Goal: Task Accomplishment & Management: Use online tool/utility

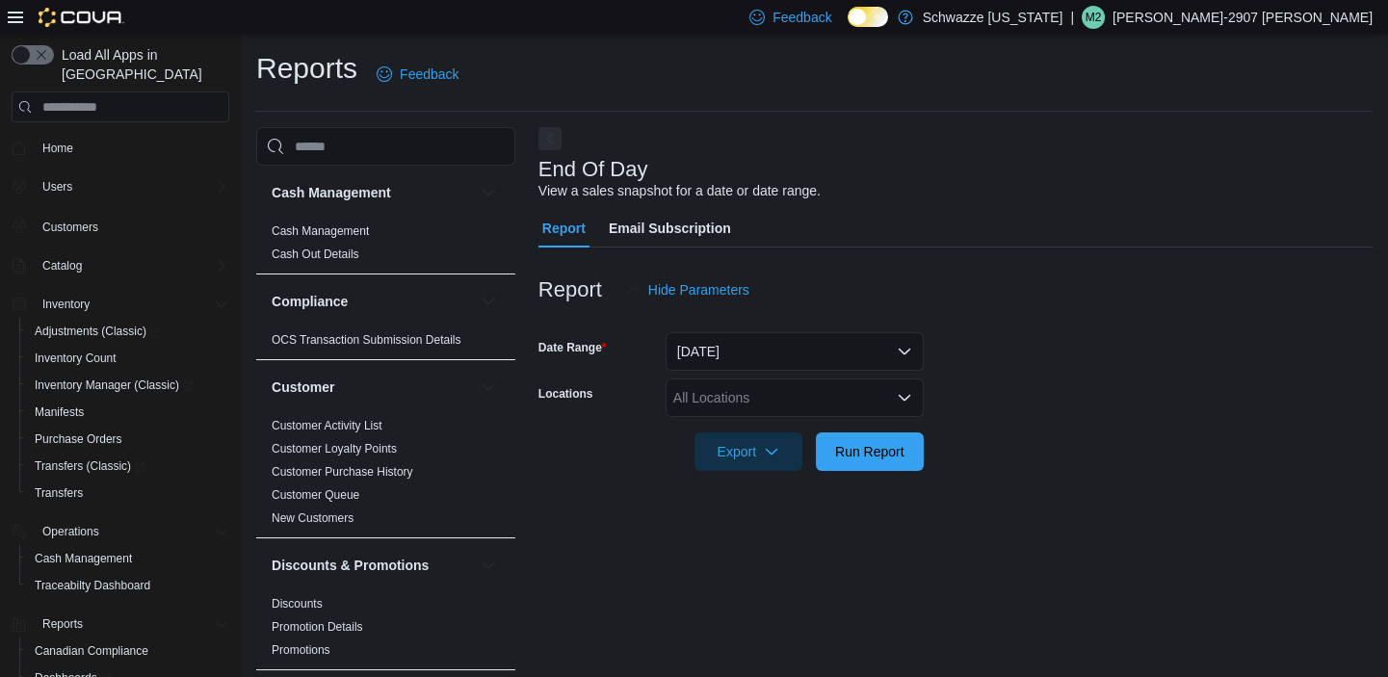
scroll to position [12, 0]
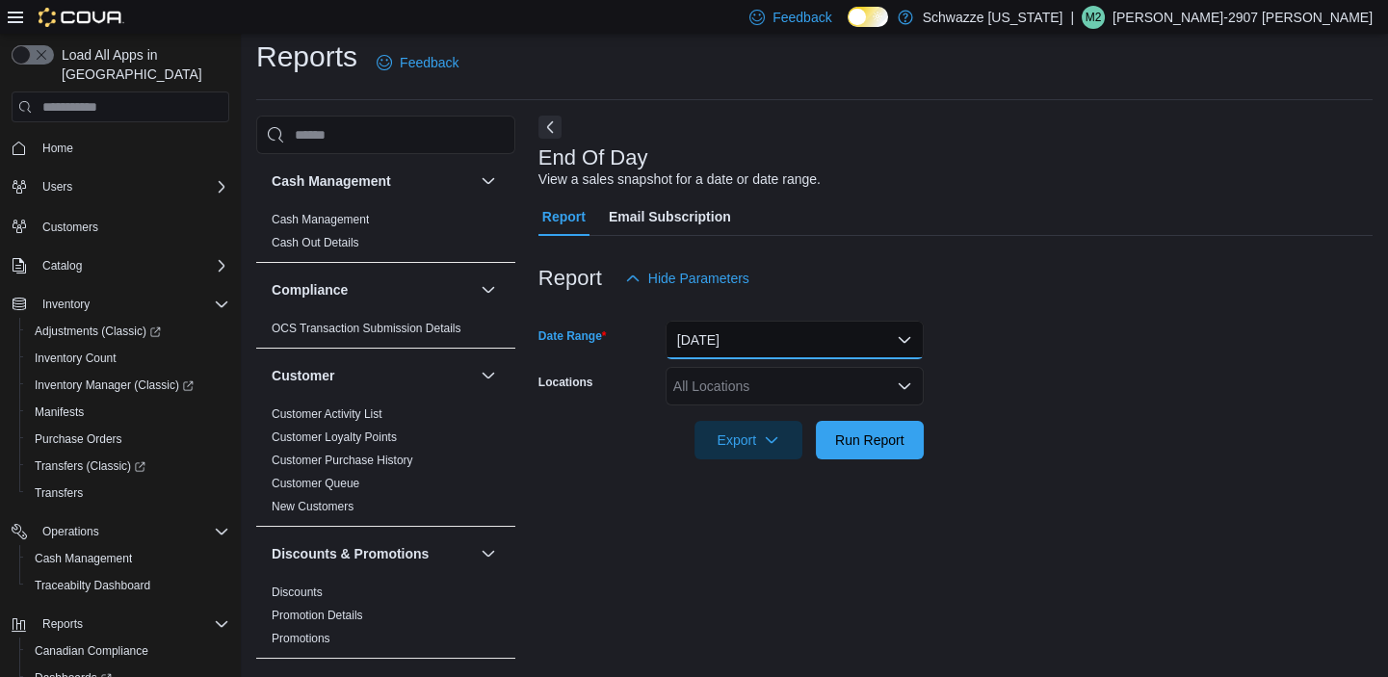
click at [757, 336] on button "[DATE]" at bounding box center [794, 340] width 258 height 39
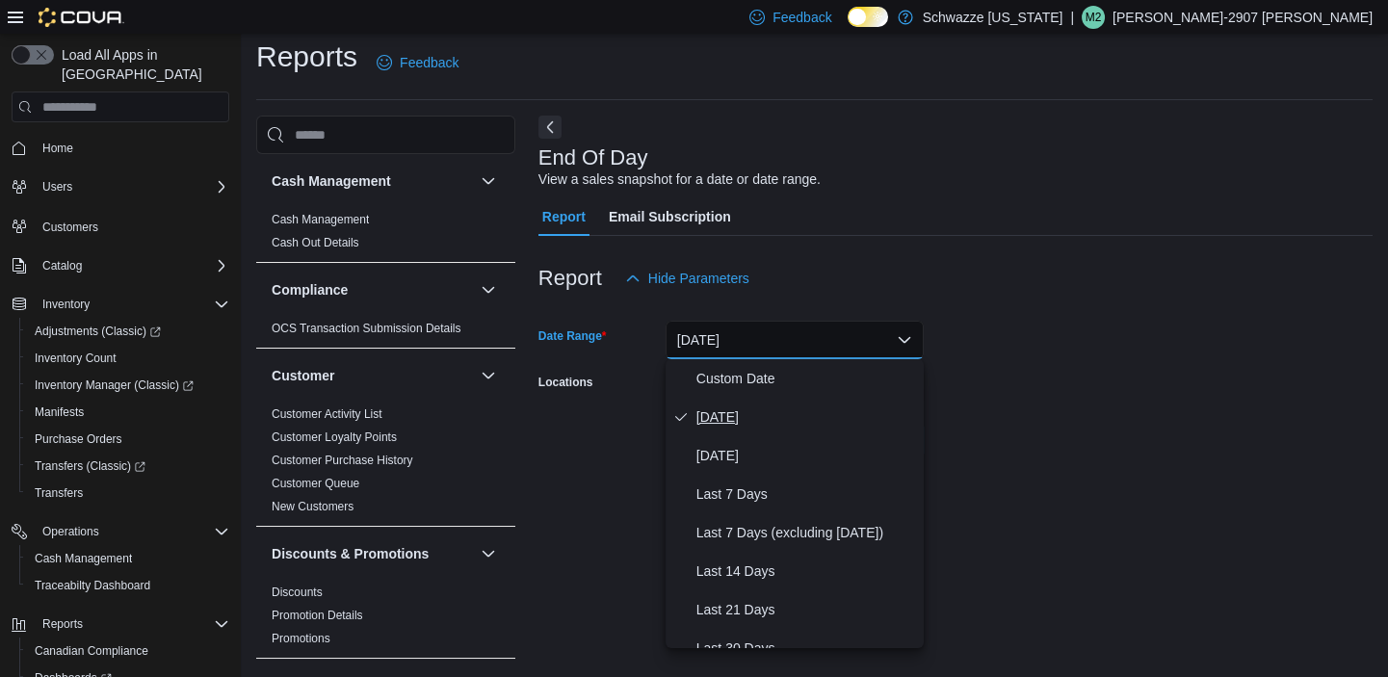
click at [717, 431] on button "[DATE]" at bounding box center [794, 417] width 258 height 39
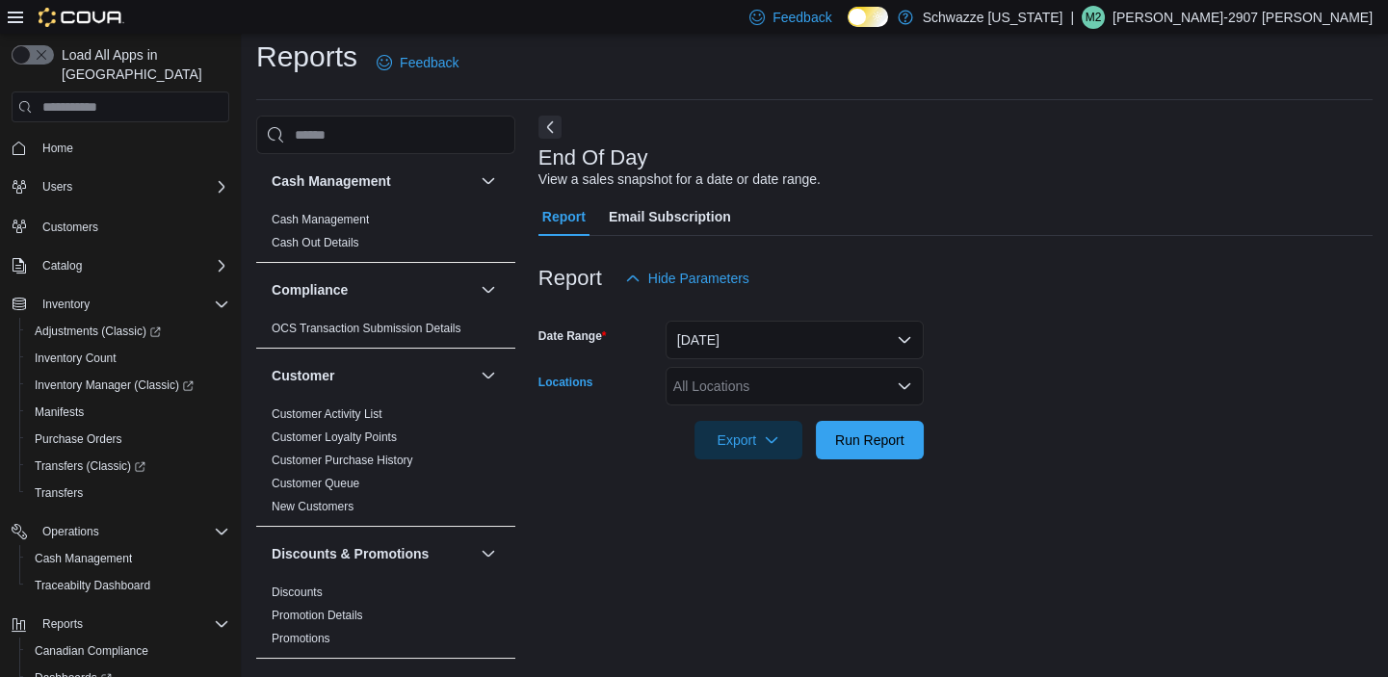
click at [755, 380] on div "All Locations" at bounding box center [794, 386] width 258 height 39
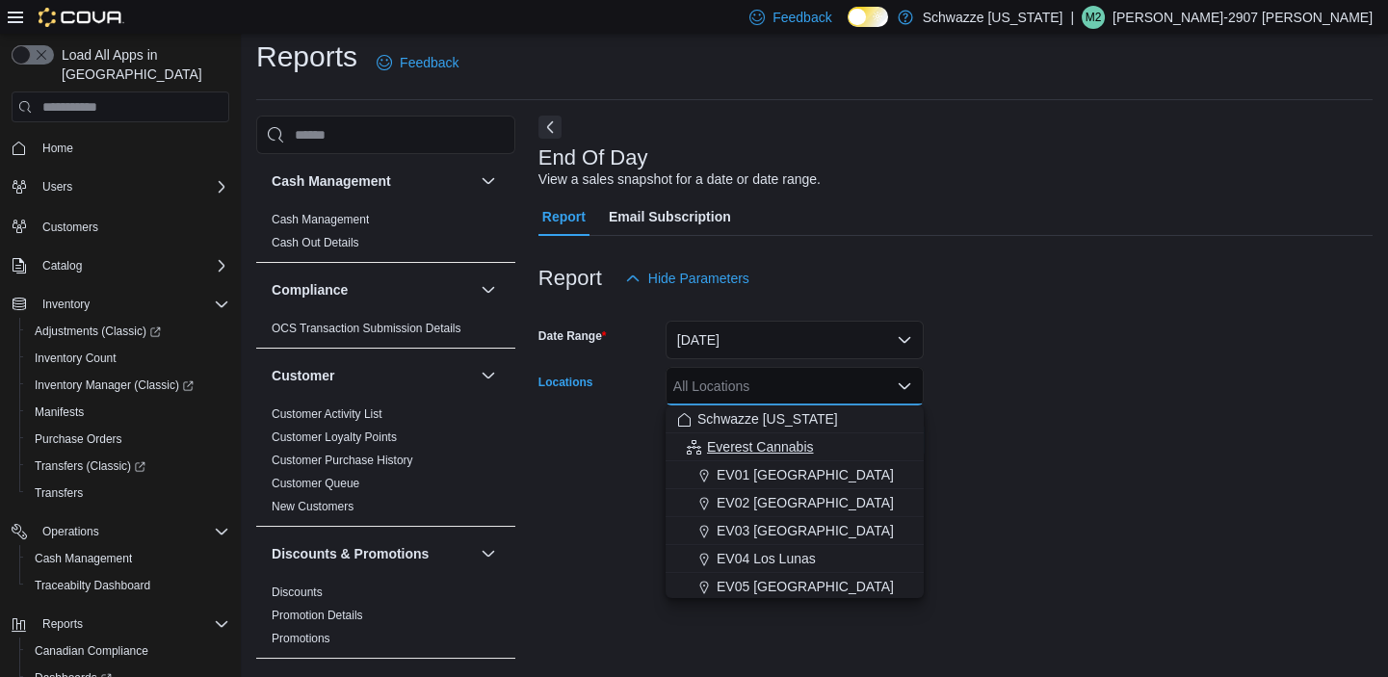
drag, startPoint x: 775, startPoint y: 470, endPoint x: 844, endPoint y: 452, distance: 70.8
click at [775, 470] on span "EV01 [GEOGRAPHIC_DATA]" at bounding box center [805, 474] width 177 height 19
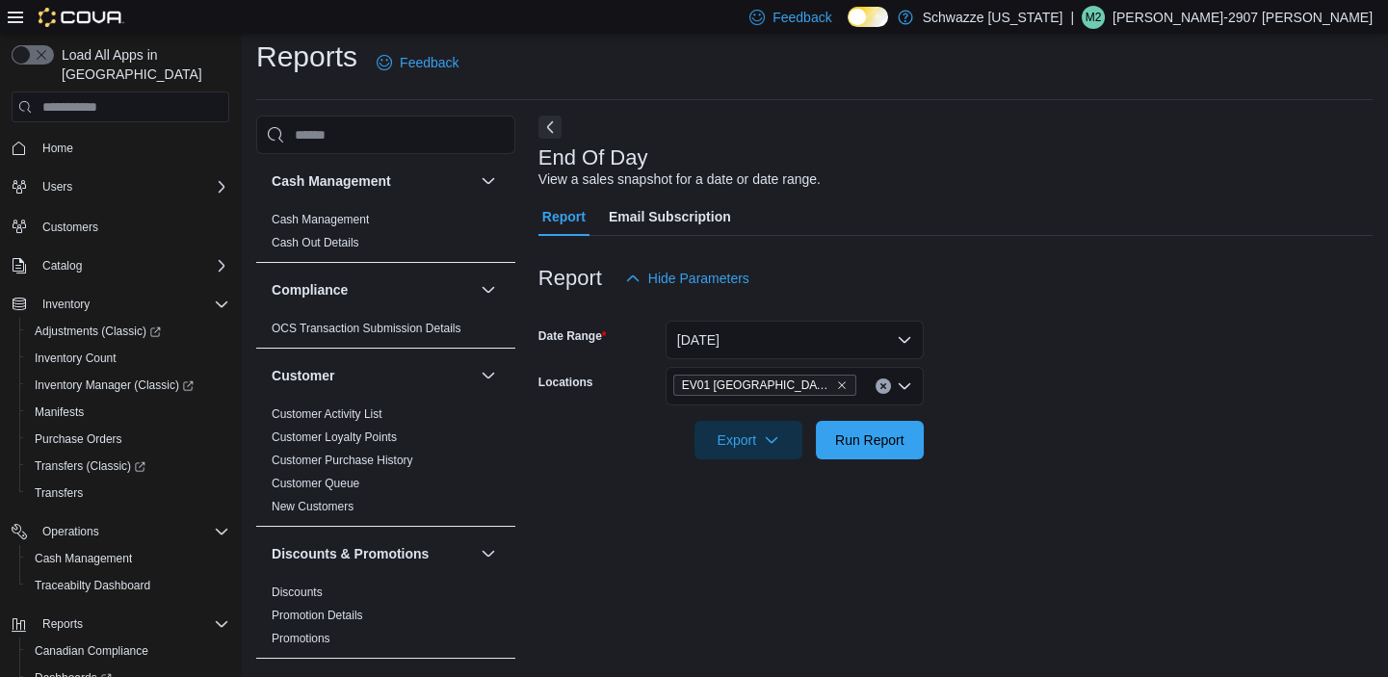
click at [1100, 393] on form "Date Range [DATE] Locations [GEOGRAPHIC_DATA] North Valley Export Run Report" at bounding box center [955, 379] width 834 height 162
click at [816, 432] on button "Run Report" at bounding box center [870, 439] width 108 height 39
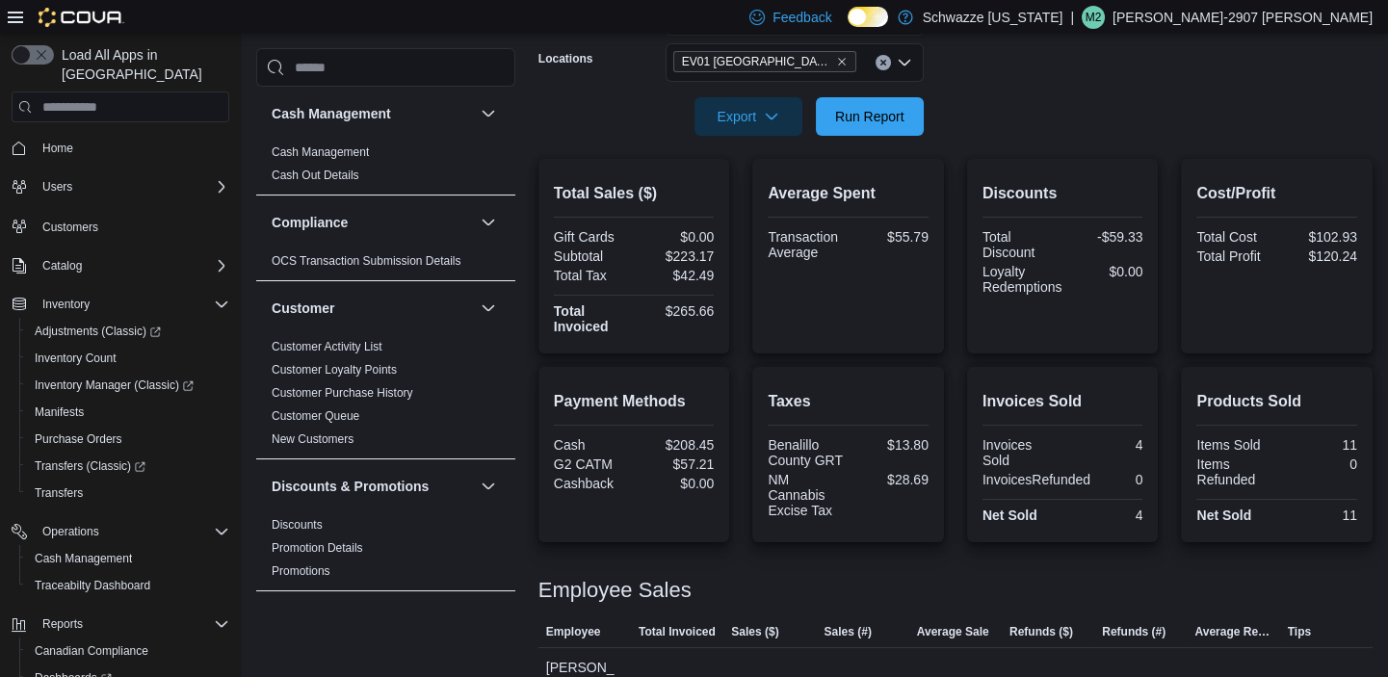
scroll to position [384, 0]
